Goal: Find specific page/section: Find specific page/section

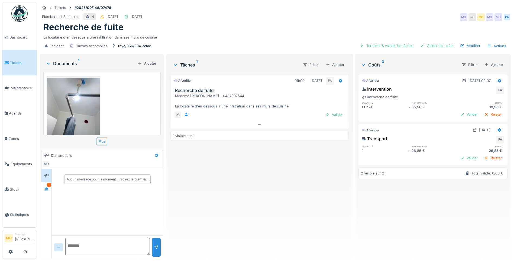
scroll to position [20, 0]
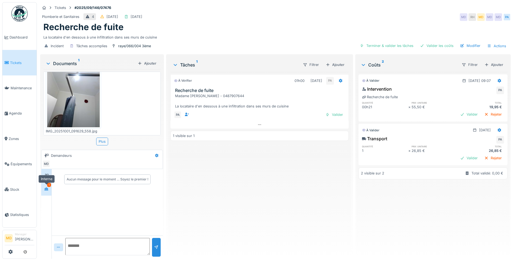
click at [44, 193] on div at bounding box center [46, 188] width 8 height 9
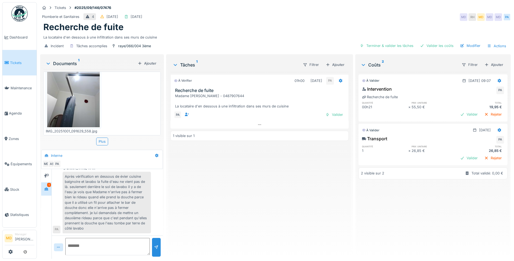
scroll to position [4, 0]
click at [45, 174] on icon at bounding box center [46, 176] width 4 height 4
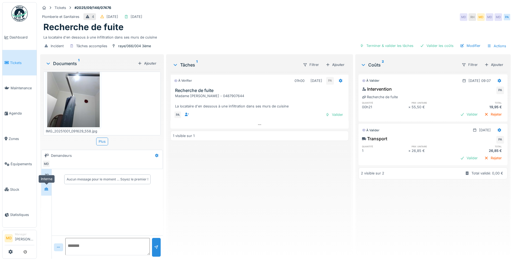
click at [47, 187] on icon at bounding box center [46, 189] width 4 height 4
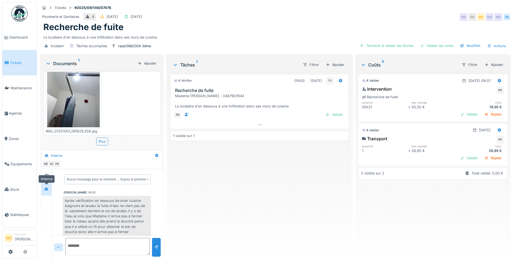
scroll to position [24, 0]
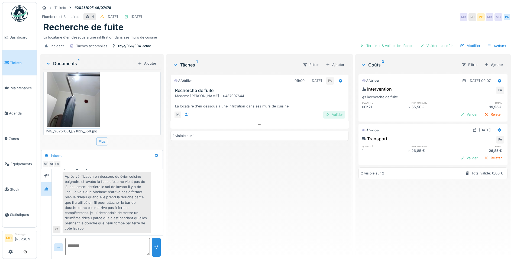
click at [331, 113] on div "Valider" at bounding box center [334, 114] width 22 height 7
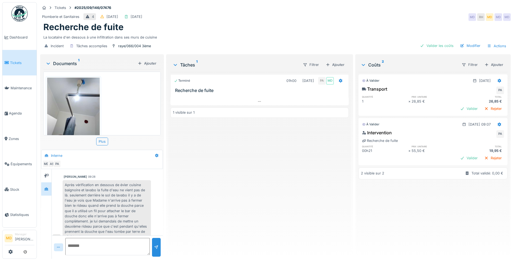
scroll to position [24, 0]
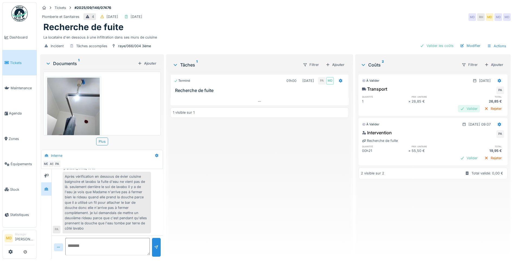
click at [458, 105] on div "Valider" at bounding box center [469, 108] width 22 height 7
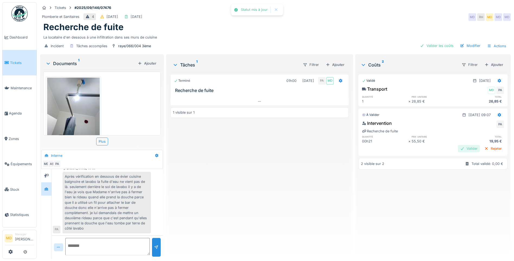
click at [458, 145] on div "Valider" at bounding box center [469, 148] width 22 height 7
click at [258, 151] on div "Terminé 01h00 01/10/2025 PA MD Recherche de fuite 1 visible sur 1" at bounding box center [259, 163] width 178 height 182
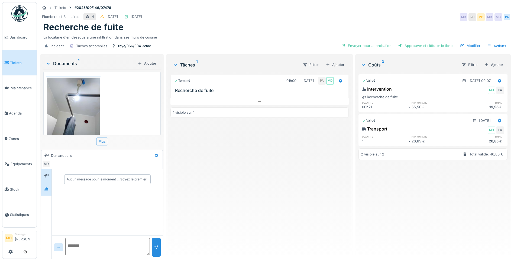
click at [49, 189] on div at bounding box center [46, 188] width 8 height 7
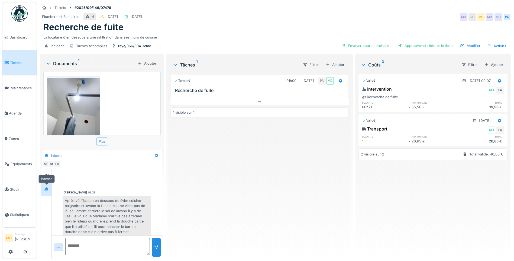
scroll to position [24, 0]
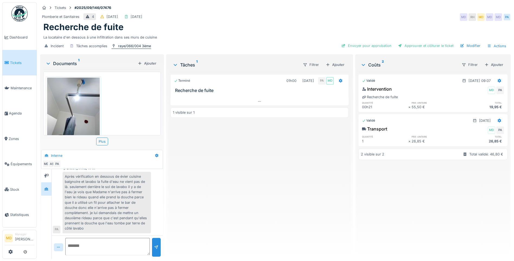
click at [139, 47] on div "raye/066/004 3ème" at bounding box center [134, 45] width 33 height 5
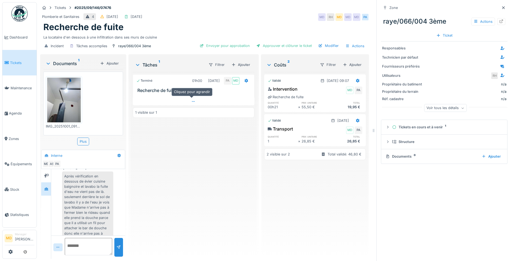
click at [197, 102] on div at bounding box center [194, 102] width 122 height 8
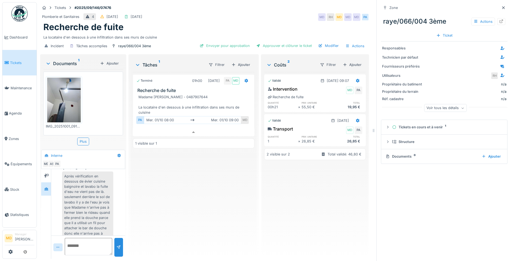
scroll to position [4, 0]
click at [499, 20] on icon at bounding box center [501, 22] width 4 height 4
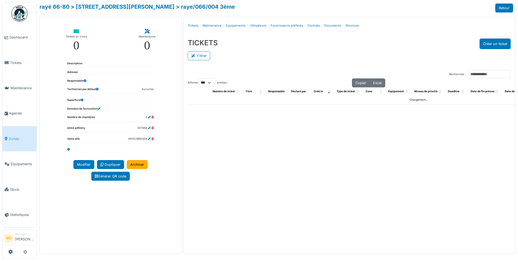
select select "***"
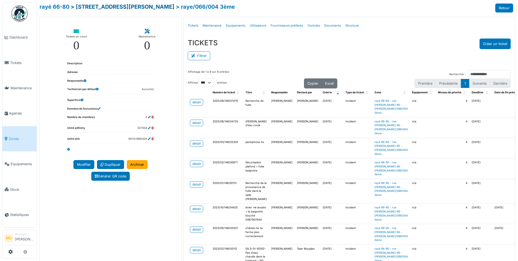
click at [101, 9] on link "> [STREET_ADDRESS][PERSON_NAME]" at bounding box center [123, 7] width 104 height 7
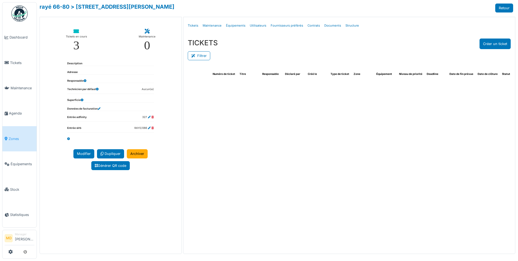
select select "***"
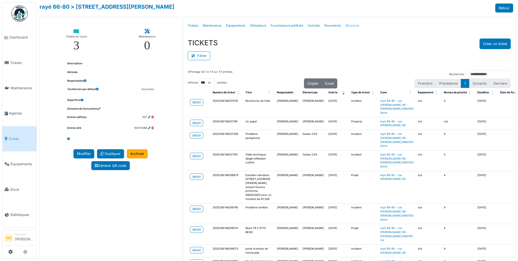
click at [353, 27] on link "Structure" at bounding box center [352, 25] width 18 height 13
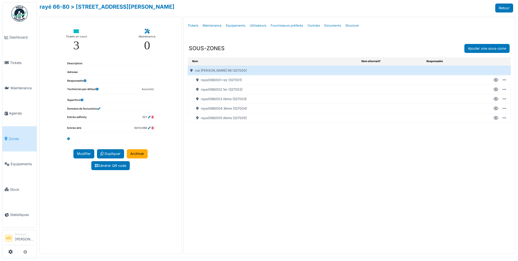
click at [495, 99] on icon at bounding box center [496, 99] width 5 height 0
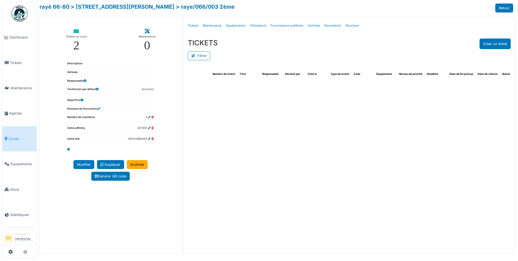
select select "***"
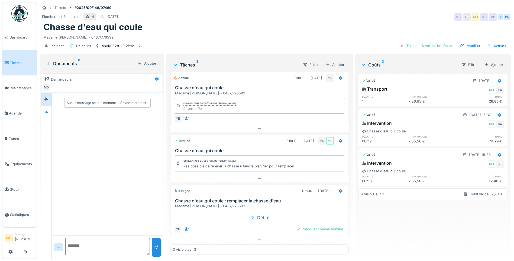
scroll to position [4, 0]
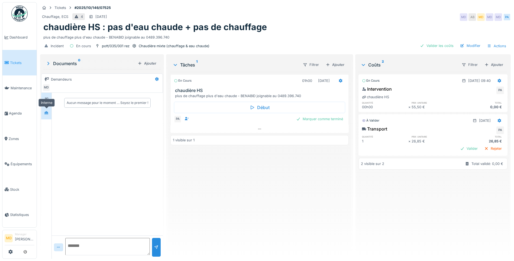
click at [48, 110] on div at bounding box center [46, 112] width 4 height 5
